Goal: Information Seeking & Learning: Understand process/instructions

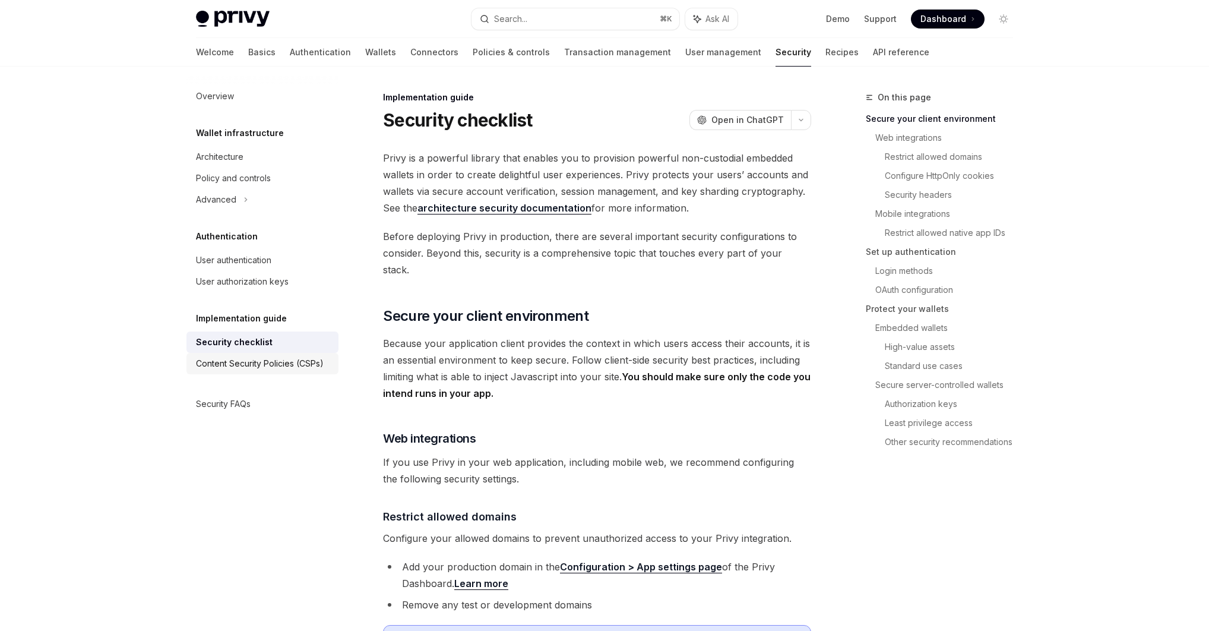
click at [258, 363] on div "Content Security Policies (CSPs)" at bounding box center [260, 363] width 128 height 14
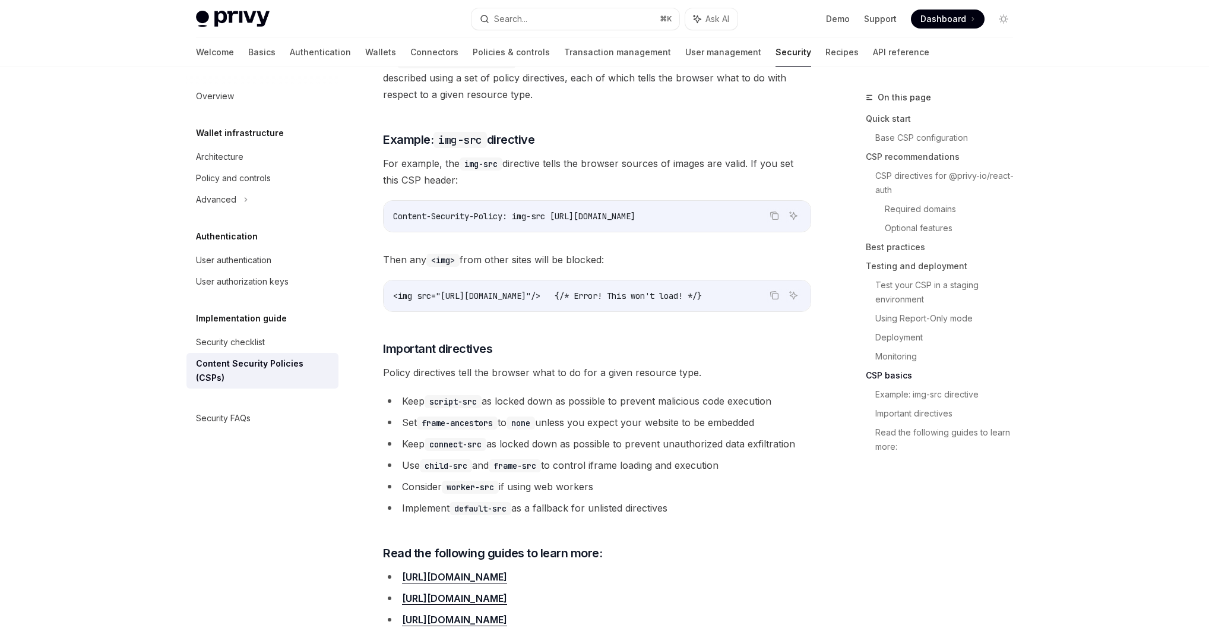
scroll to position [2708, 0]
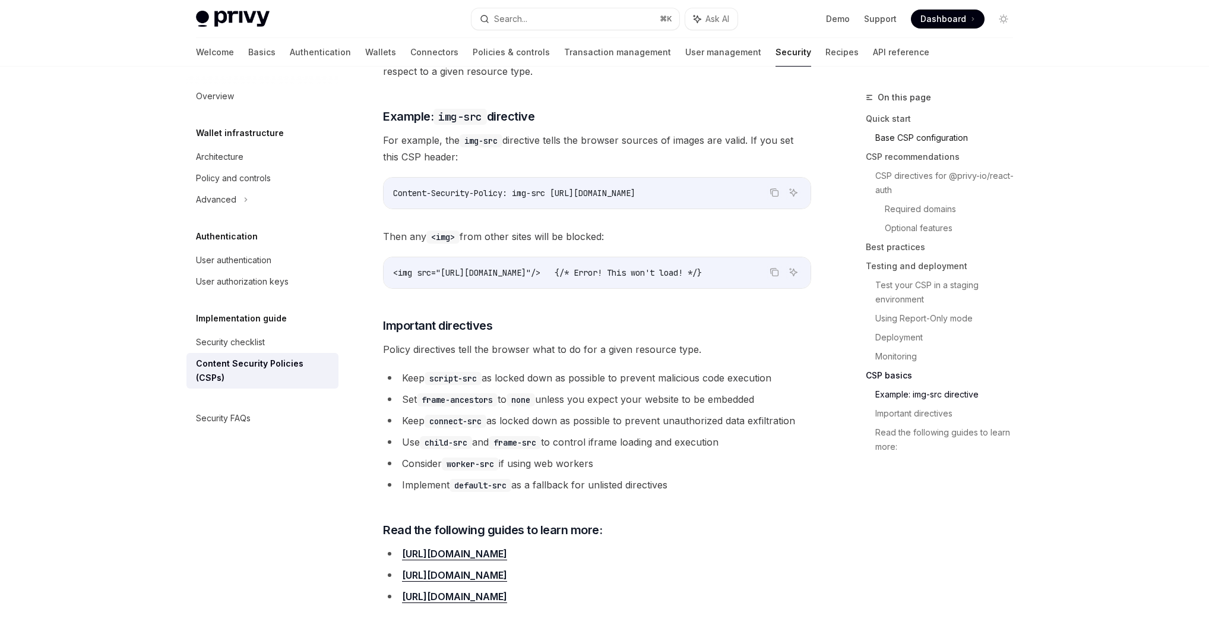
click at [907, 137] on link "Base CSP configuration" at bounding box center [948, 137] width 147 height 19
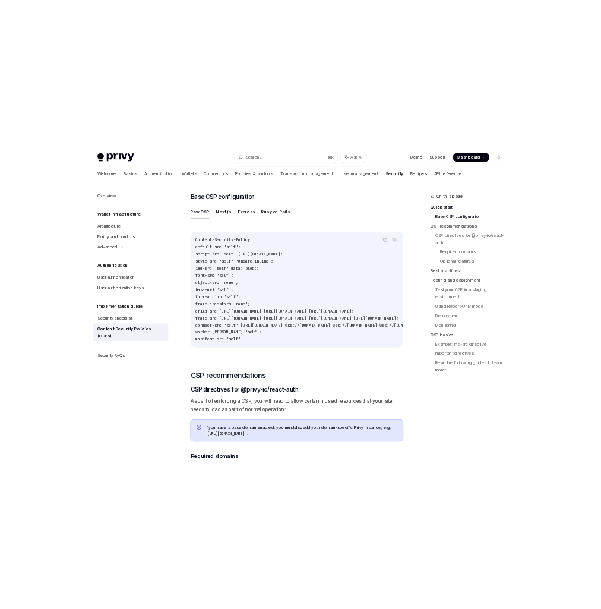
scroll to position [305, 0]
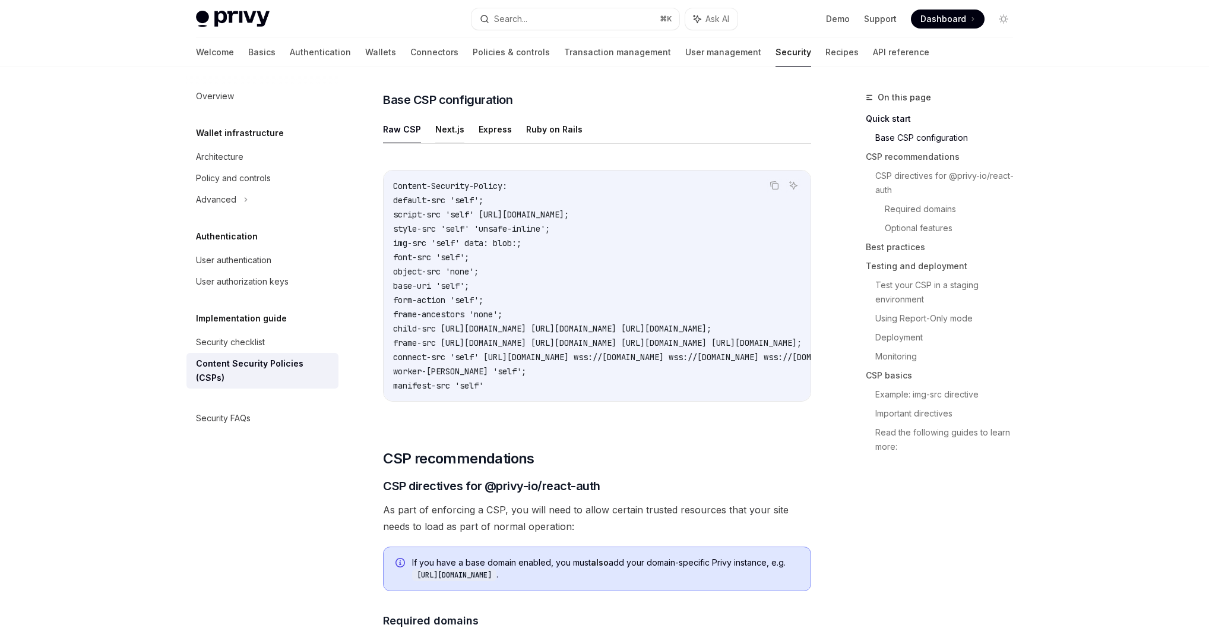
click at [451, 123] on button "Next.js" at bounding box center [449, 129] width 29 height 28
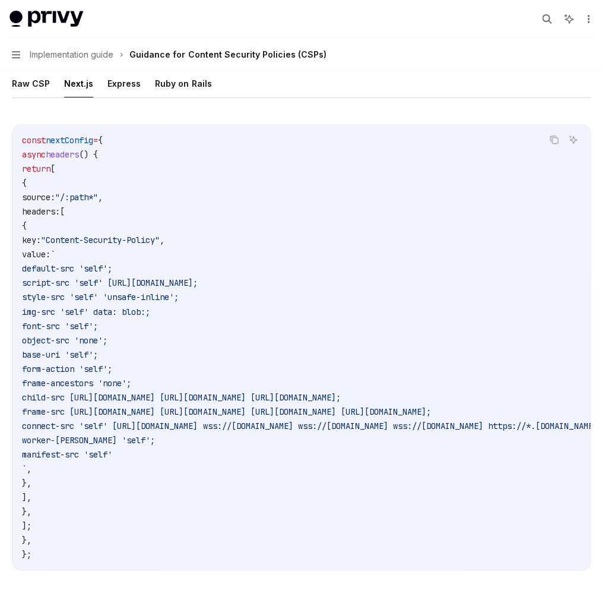
type textarea "*"
